Goal: Information Seeking & Learning: Compare options

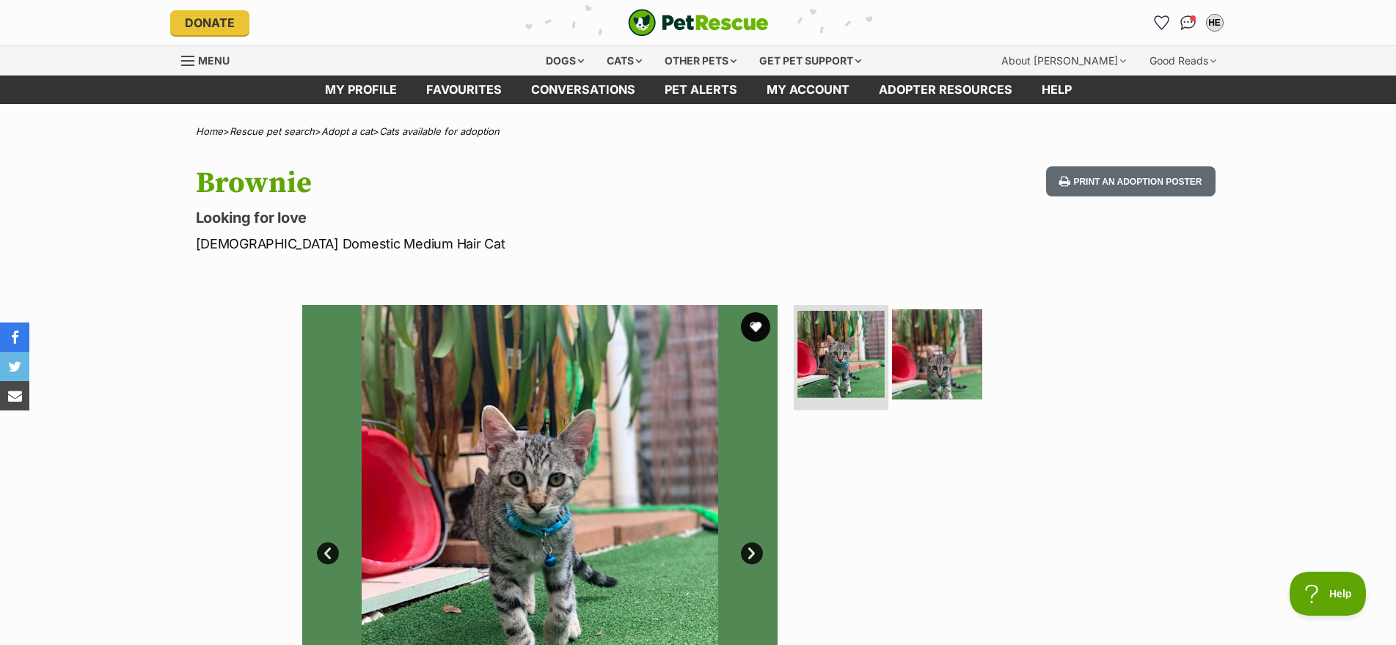
click at [856, 345] on img at bounding box center [840, 354] width 87 height 87
click at [915, 343] on img at bounding box center [937, 354] width 95 height 95
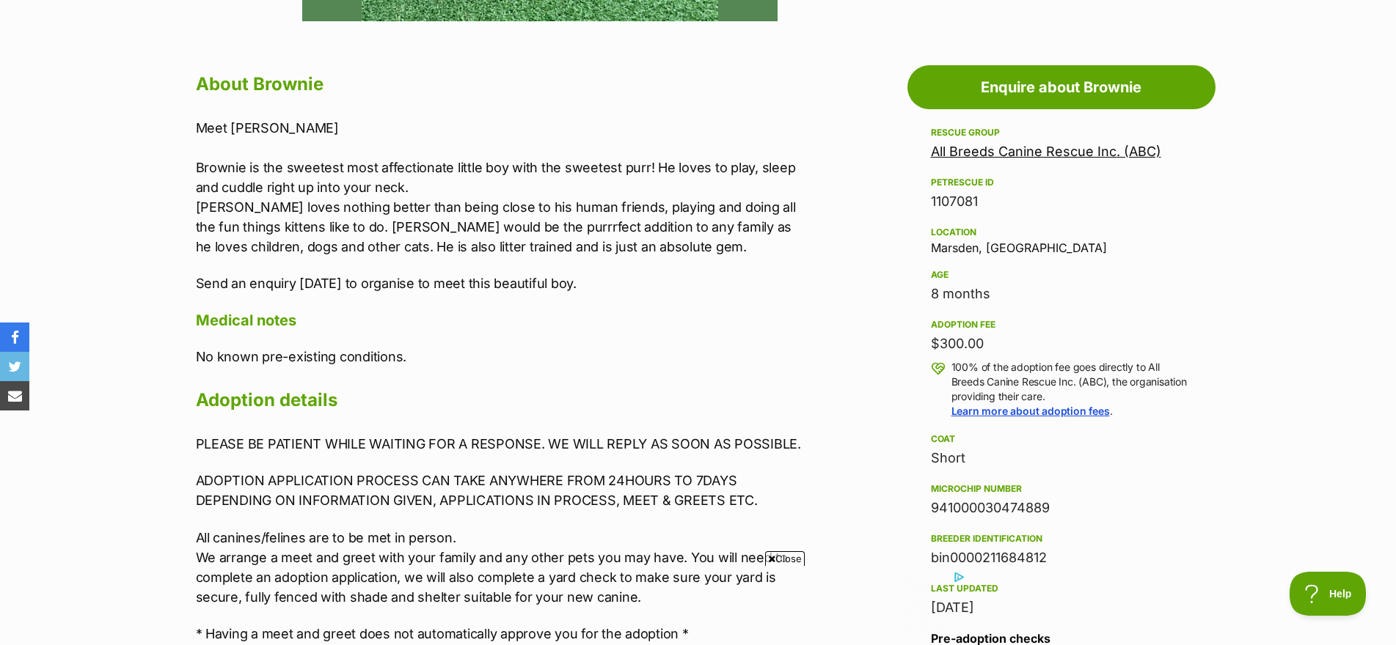
scroll to position [1008, 0]
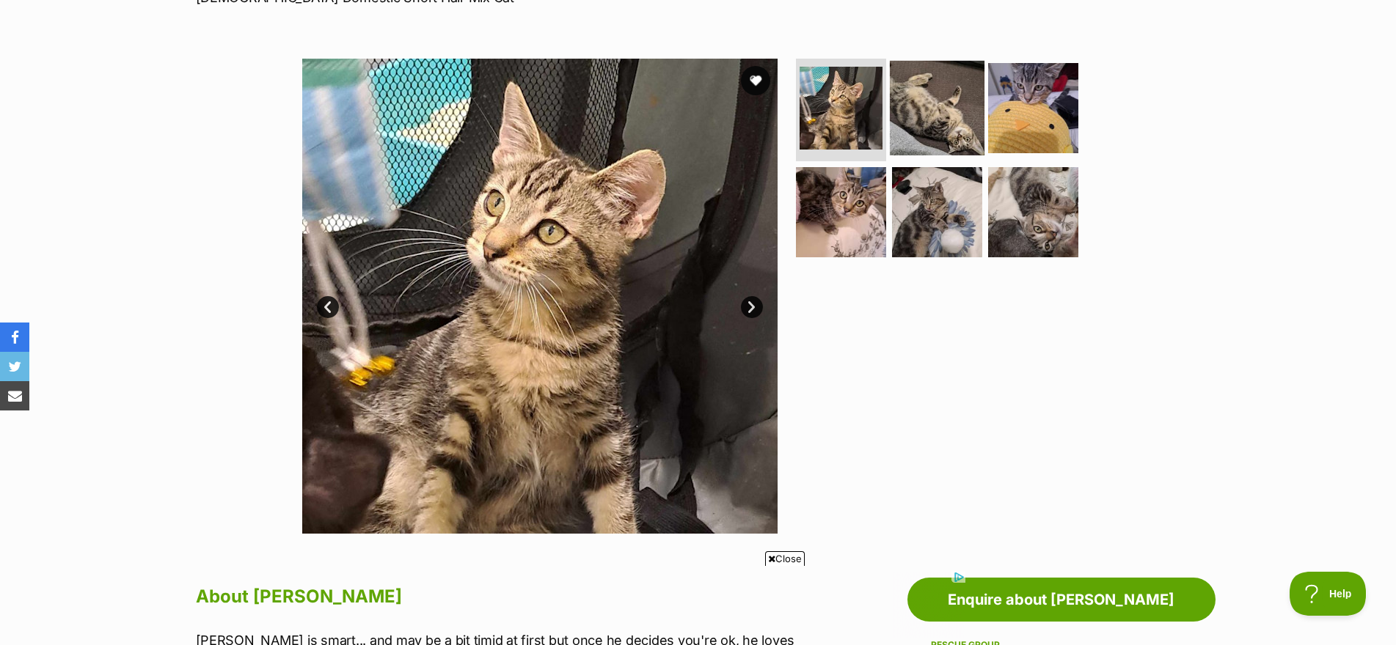
click at [922, 95] on img at bounding box center [937, 108] width 95 height 95
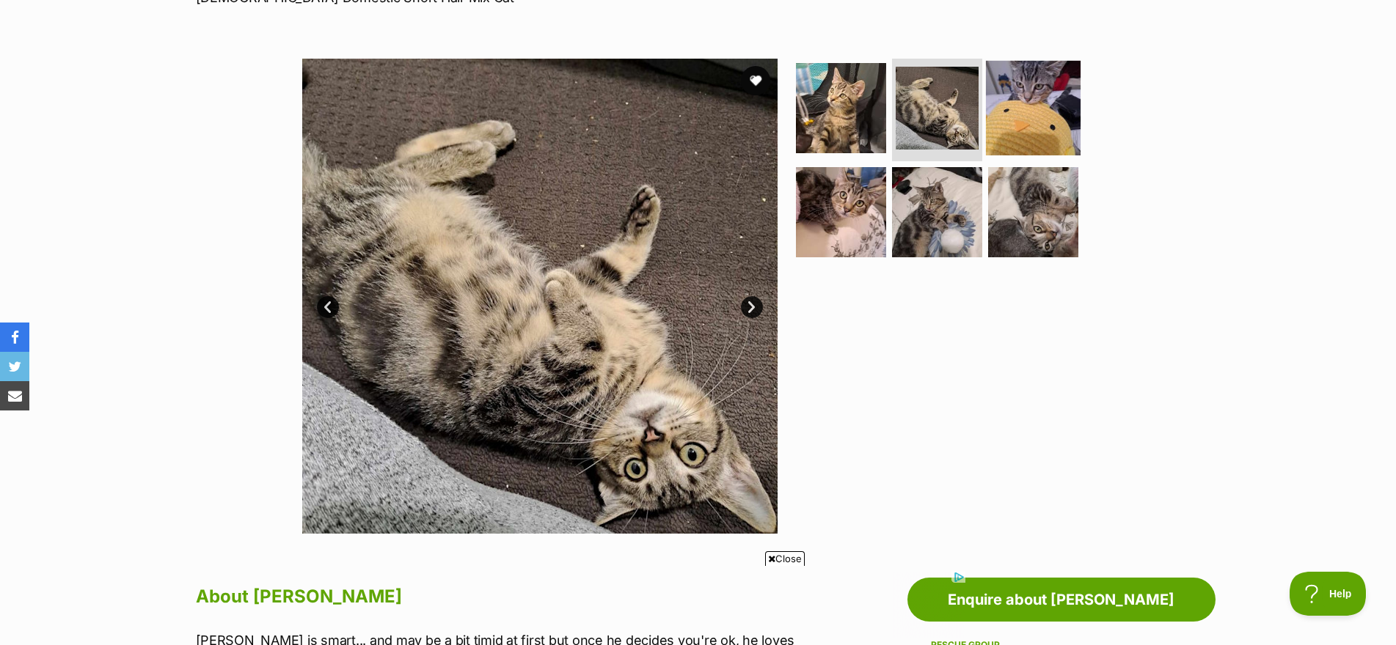
click at [1005, 105] on img at bounding box center [1033, 108] width 95 height 95
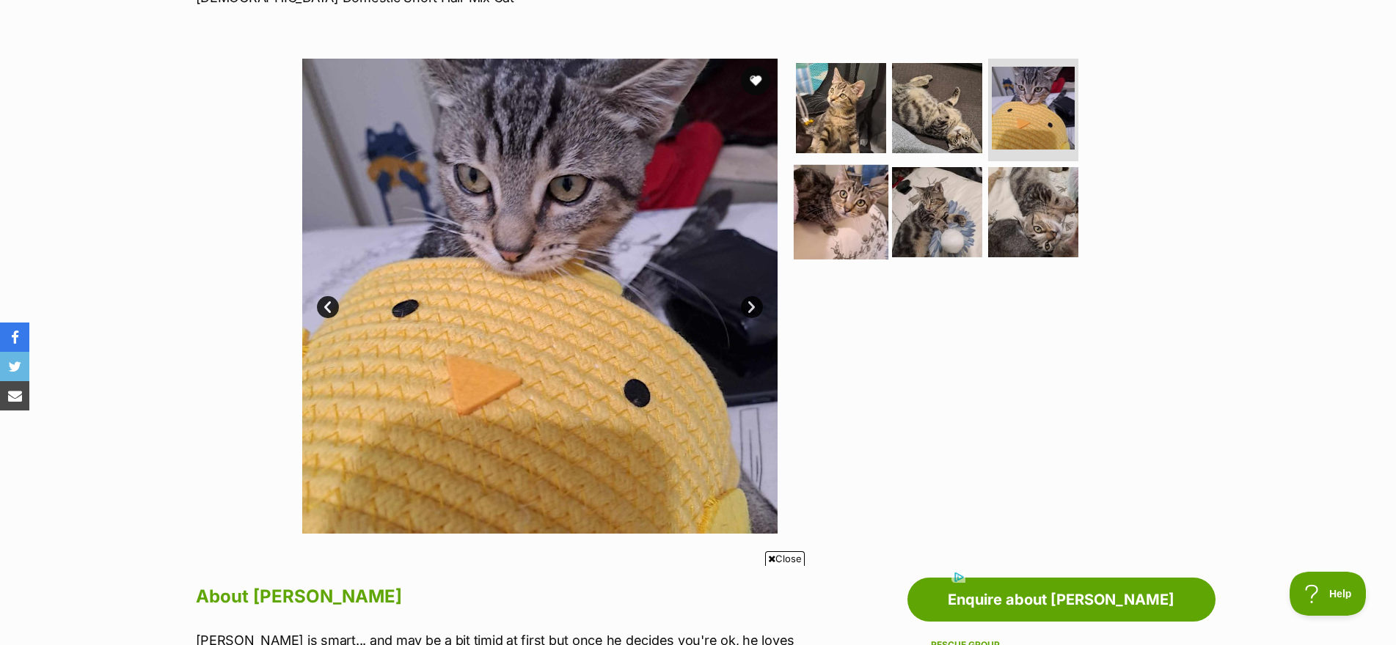
click at [822, 223] on img at bounding box center [841, 211] width 95 height 95
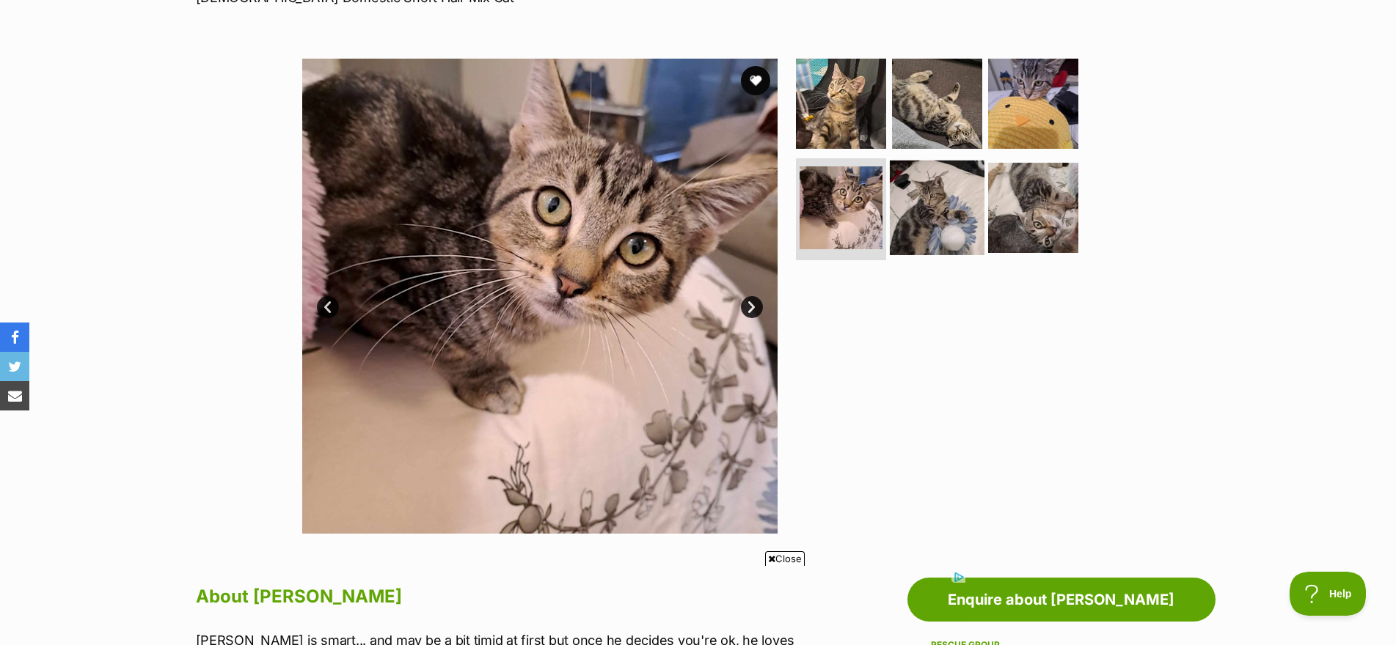
click at [943, 213] on img at bounding box center [937, 207] width 95 height 95
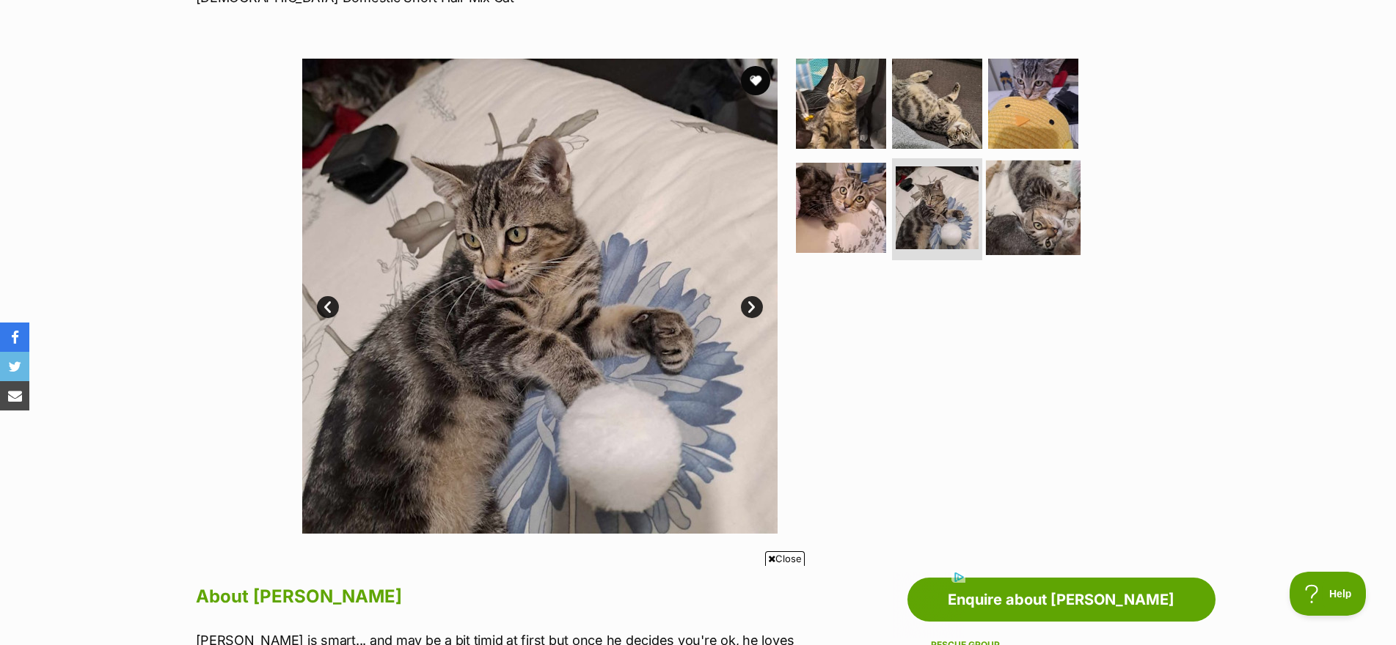
click at [1035, 214] on img at bounding box center [1033, 207] width 95 height 95
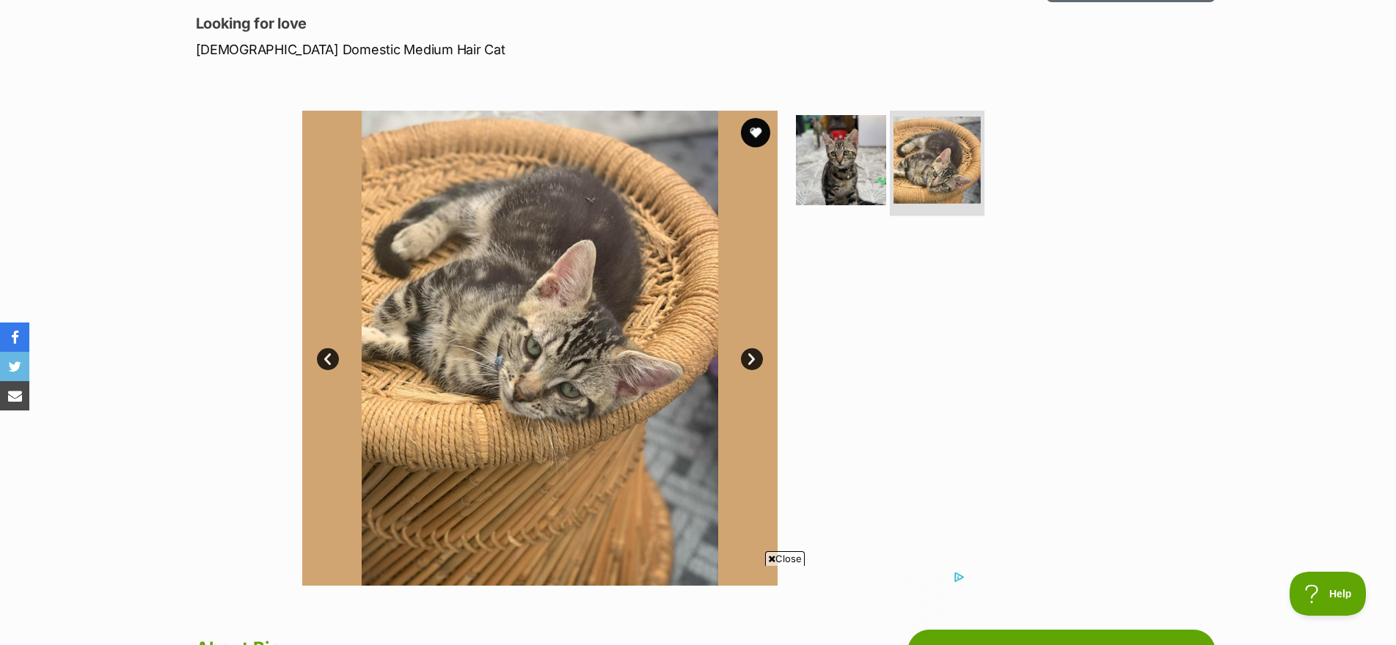
scroll to position [147, 0]
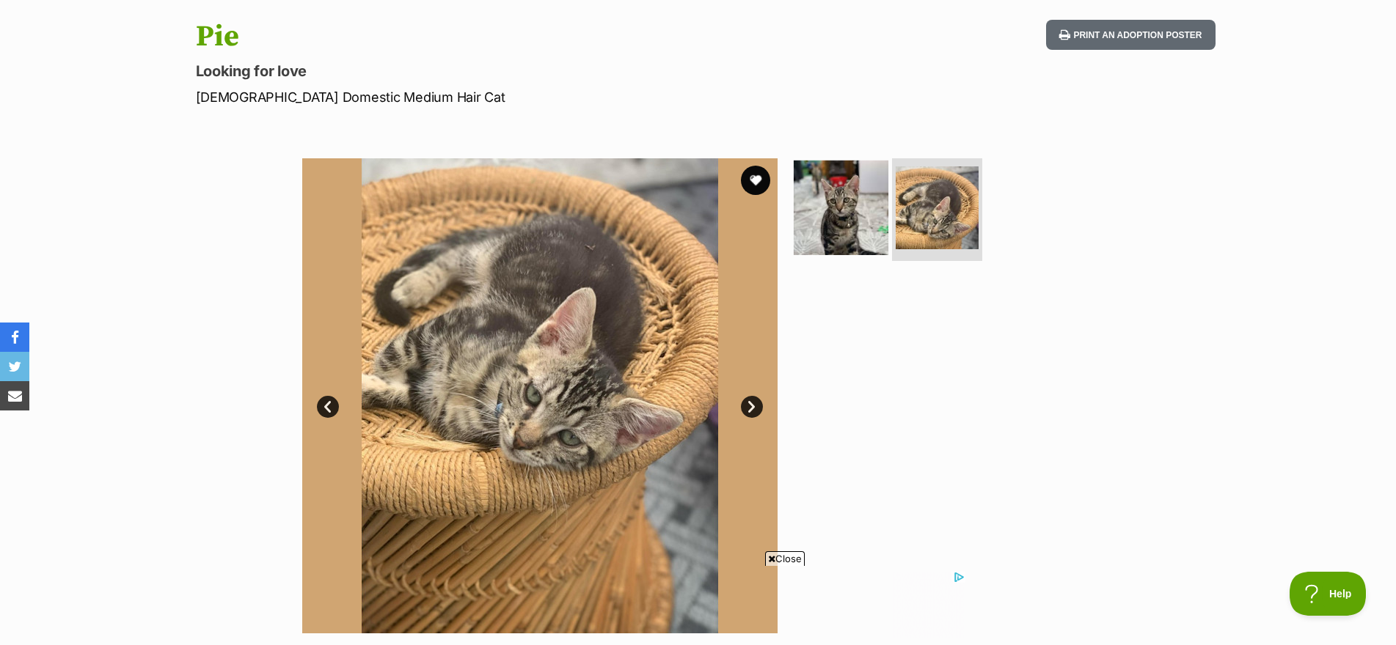
click at [835, 212] on img at bounding box center [841, 208] width 95 height 95
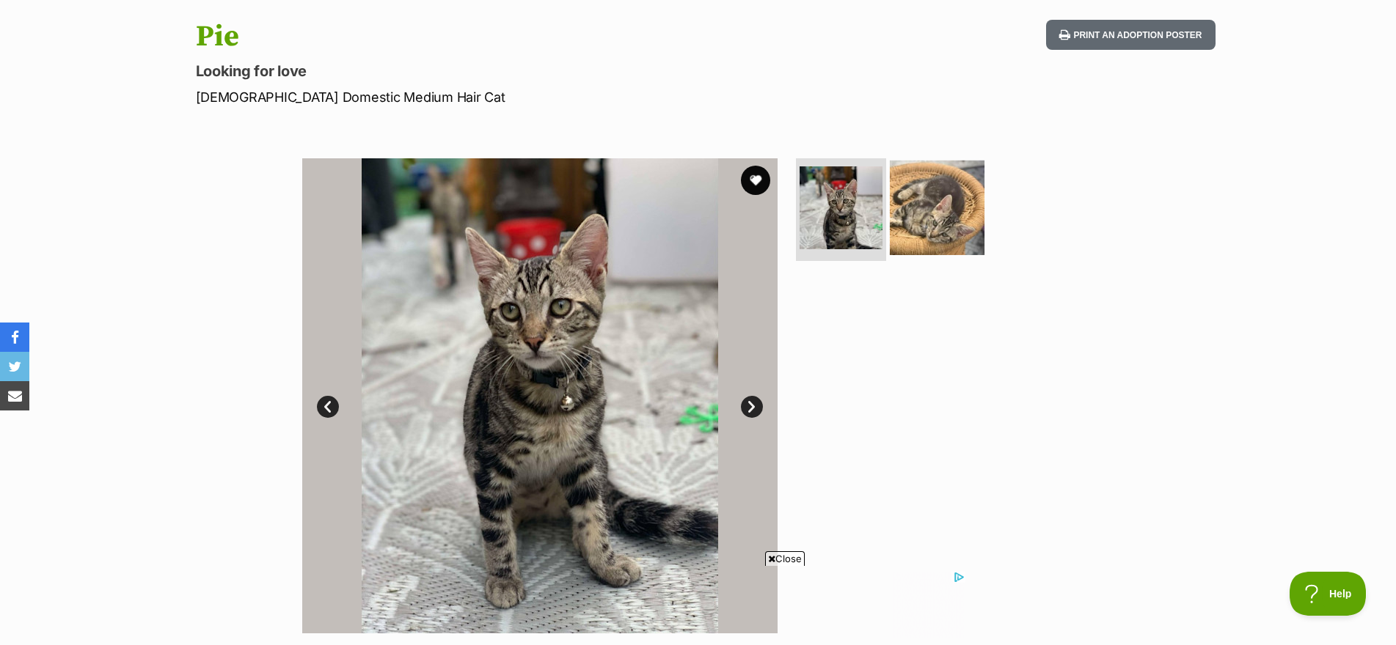
click at [926, 218] on img at bounding box center [937, 208] width 95 height 95
